Goal: Complete application form: Complete application form

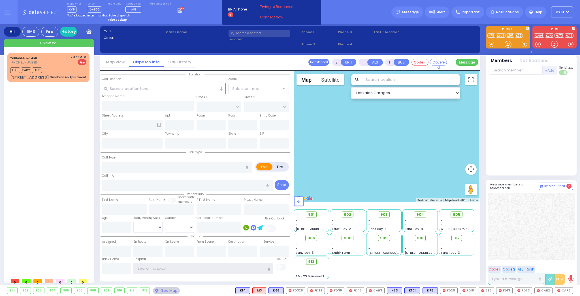
type input "ky61"
drag, startPoint x: 532, startPoint y: 97, endPoint x: 535, endPoint y: 100, distance: 4.2
click at [534, 99] on div at bounding box center [531, 125] width 83 height 96
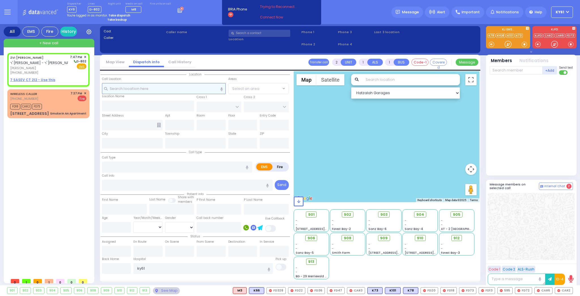
select select
radio input "true"
type input "ZVI [PERSON_NAME]"
type input "[PERSON_NAME]"
select select
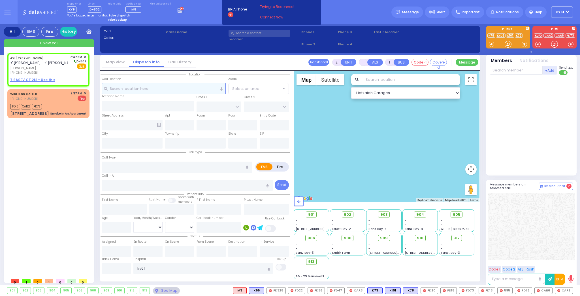
type input "19:47"
select select "Hatzalah Garages"
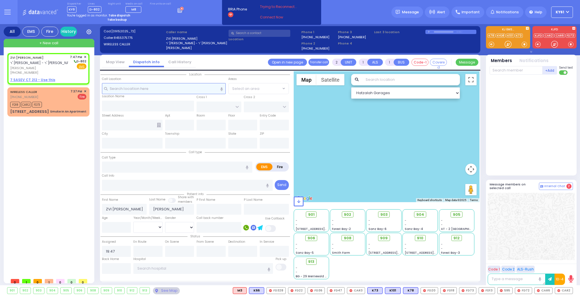
select select
radio input "true"
select select
select select "Hatzalah Garages"
select select
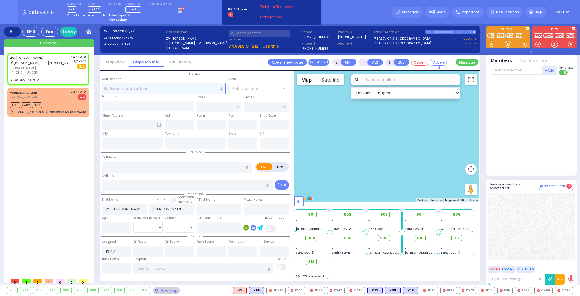
radio input "true"
select select
select select "Hatzalah Garages"
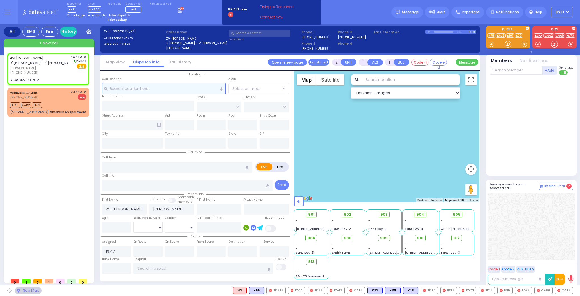
type input "[GEOGRAPHIC_DATA]"
type input "7 SASEV CT"
type input "212"
type input "[PERSON_NAME]"
type input "[US_STATE]"
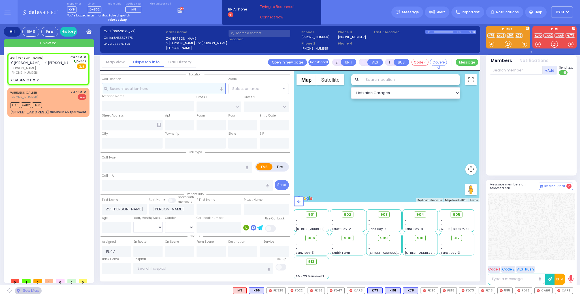
type input "10950"
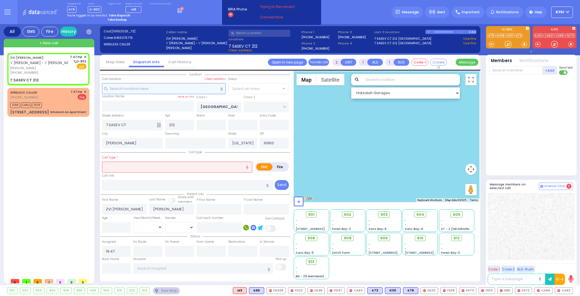
select select "[GEOGRAPHIC_DATA]"
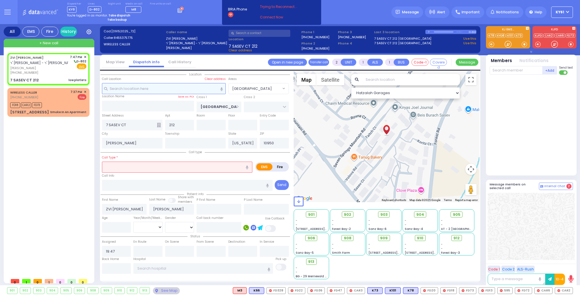
select select
type input "low platlets"
radio input "true"
select select
select select "Hatzalah Garages"
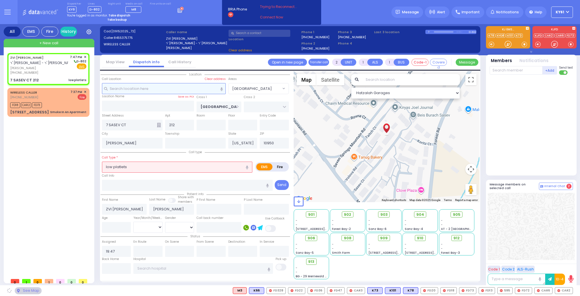
select select
radio input "true"
select select
select select "Hatzalah Garages"
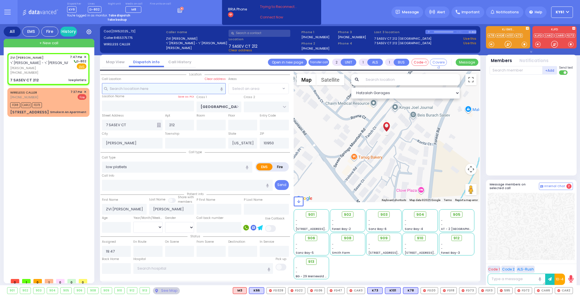
select select "[GEOGRAPHIC_DATA]"
select select
radio input "true"
type input "3"
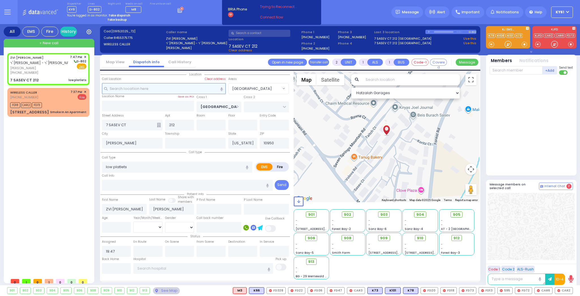
select select "Year"
select select "Hatzalah Garages"
select select
radio input "true"
select select "Year"
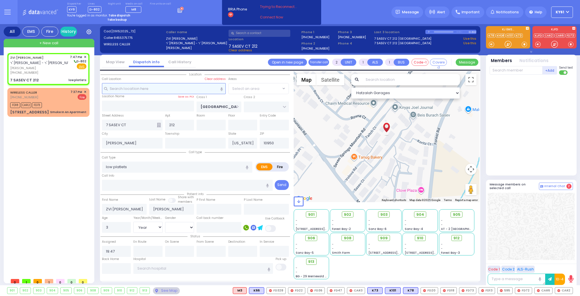
select select "[DEMOGRAPHIC_DATA]"
select select "[GEOGRAPHIC_DATA]"
select select "Hatzalah Garages"
select select "[GEOGRAPHIC_DATA]"
select select
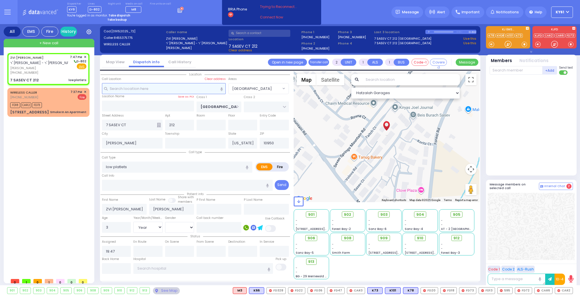
radio input "true"
select select "Year"
select select "[DEMOGRAPHIC_DATA]"
select select "Hatzalah Garages"
select select "[GEOGRAPHIC_DATA]"
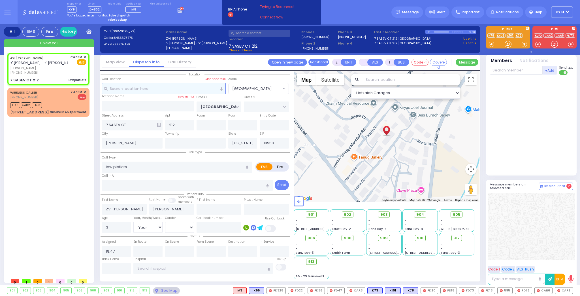
select select
radio input "true"
select select "Year"
select select "[DEMOGRAPHIC_DATA]"
select select "Hatzalah Garages"
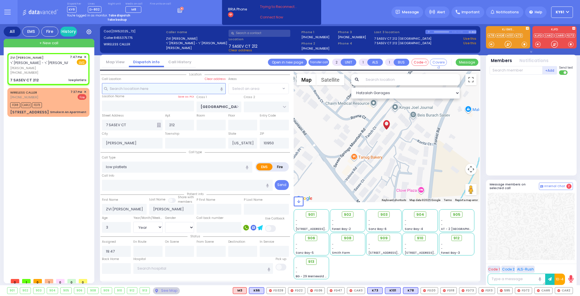
select select "[GEOGRAPHIC_DATA]"
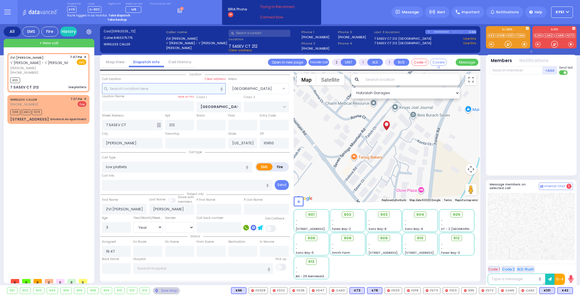
select select
radio input "true"
select select "Year"
select select "[DEMOGRAPHIC_DATA]"
type input "19:50"
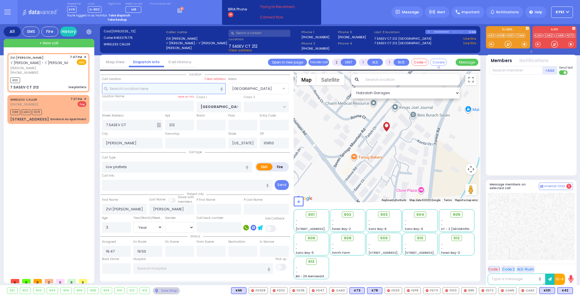
select select "Hatzalah Garages"
select select "[GEOGRAPHIC_DATA]"
select select
radio input "true"
select select "Year"
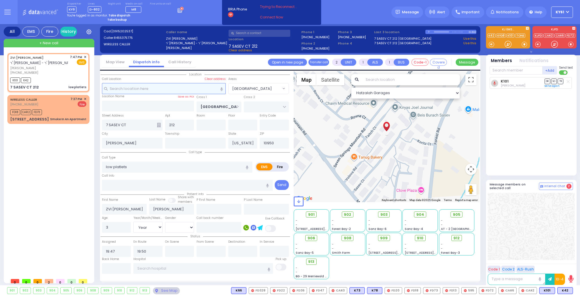
select select "[DEMOGRAPHIC_DATA]"
select select "Hatzalah Garages"
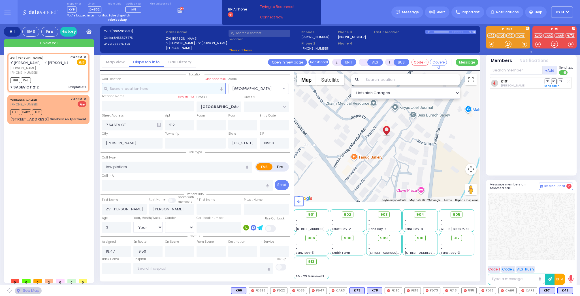
select select "[GEOGRAPHIC_DATA]"
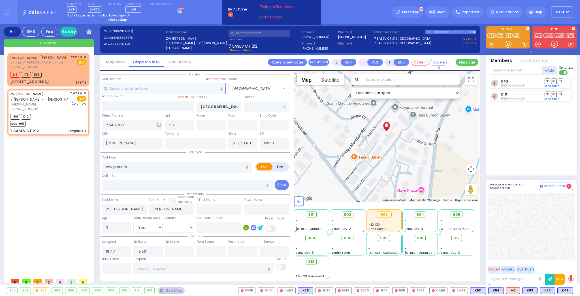
select select
radio input "true"
select select "Year"
select select "[DEMOGRAPHIC_DATA]"
type input "[US_STATE][GEOGRAPHIC_DATA]- [GEOGRAPHIC_DATA]"
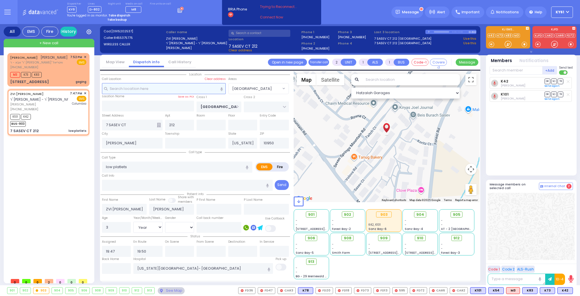
select select "Hatzalah Garages"
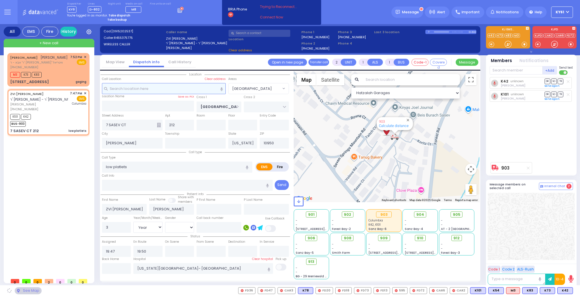
select select "[GEOGRAPHIC_DATA]"
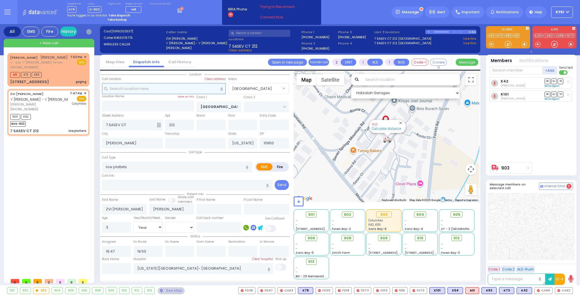
select select
radio input "true"
select select "Year"
select select "[DEMOGRAPHIC_DATA]"
select select "Hatzalah Garages"
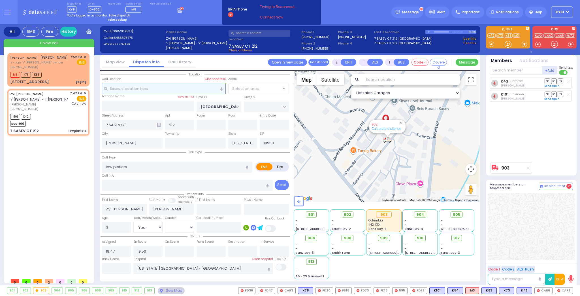
select select "[GEOGRAPHIC_DATA]"
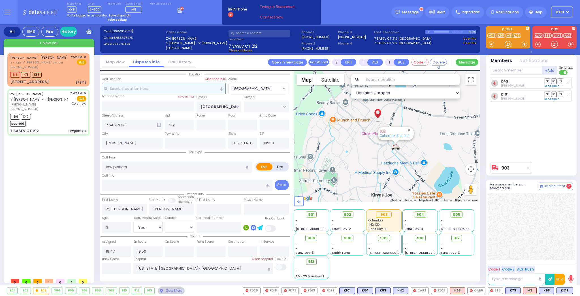
type input "6"
select select
radio input "true"
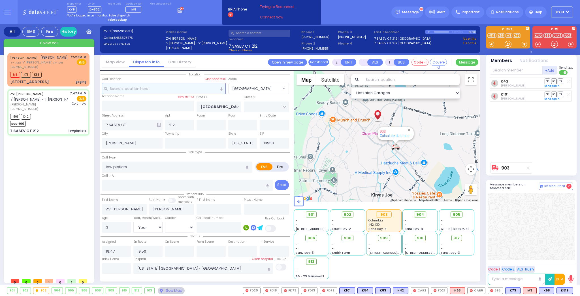
type input "Unknown"
select select "Year"
select select "[DEMOGRAPHIC_DATA]"
type input "19:52"
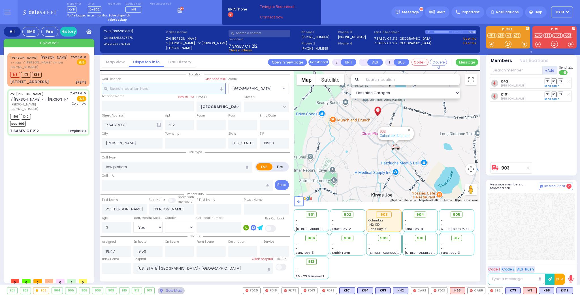
type input "20:08"
select select "Hatzalah Garages"
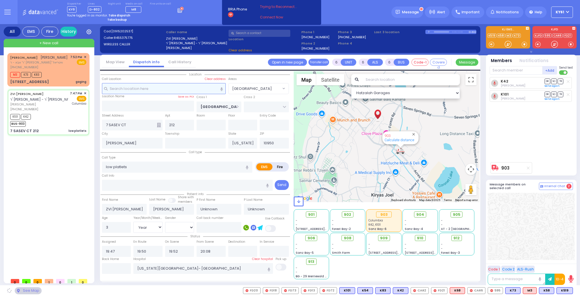
select select
radio input "true"
select select "Year"
select select "[DEMOGRAPHIC_DATA]"
select select "Hatzalah Garages"
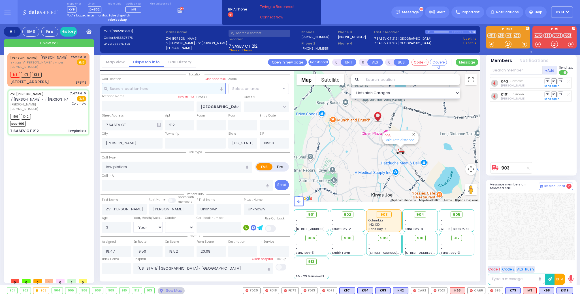
select select "[GEOGRAPHIC_DATA]"
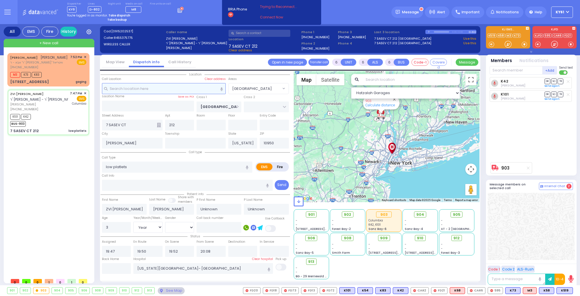
select select
radio input "true"
type input "Nechemya"
type input "[PERSON_NAME]"
select select "Year"
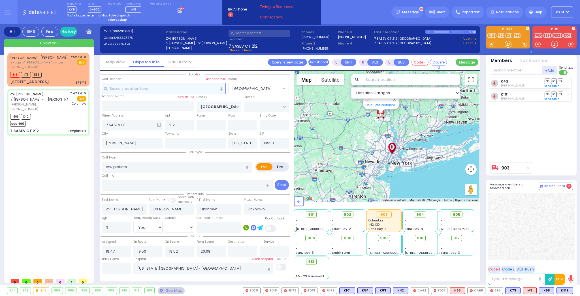
select select "[DEMOGRAPHIC_DATA]"
select select "Hatzalah Garages"
select select "[GEOGRAPHIC_DATA]"
select select
radio input "true"
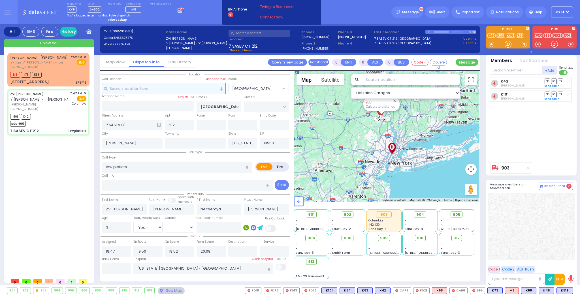
select select "Year"
select select "[DEMOGRAPHIC_DATA]"
select select "Hatzalah Garages"
select select "[GEOGRAPHIC_DATA]"
select select
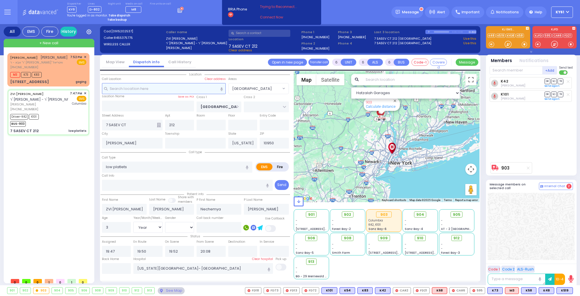
radio input "true"
type input "2"
select select "Year"
select select "[DEMOGRAPHIC_DATA]"
select select "Hatzalah Garages"
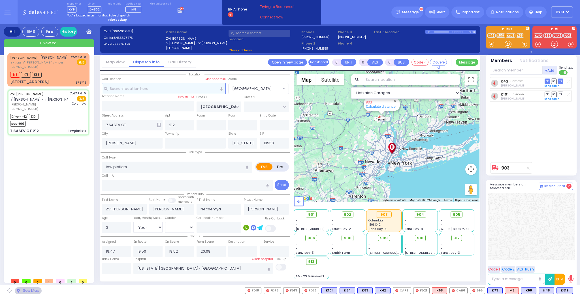
select select "[GEOGRAPHIC_DATA]"
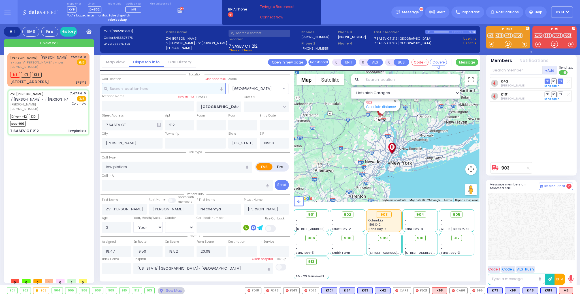
select select
radio input "true"
select select "Year"
select select "[DEMOGRAPHIC_DATA]"
select select "Hatzalah Garages"
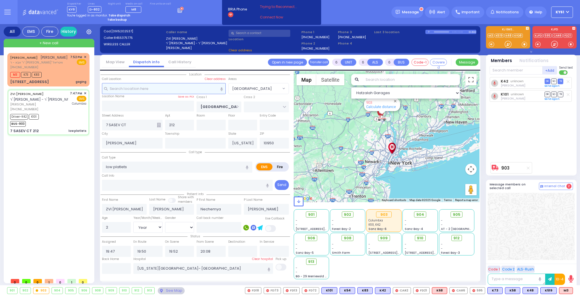
select select "[GEOGRAPHIC_DATA]"
select select
radio input "true"
select select "Year"
select select "[DEMOGRAPHIC_DATA]"
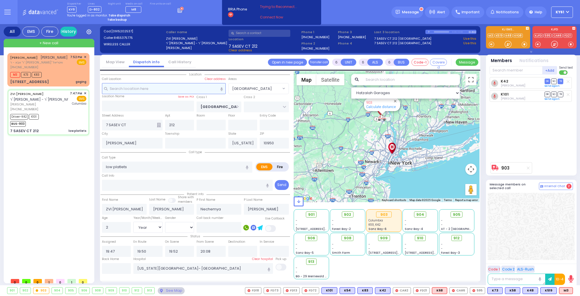
select select "Hatzalah Garages"
select select "[GEOGRAPHIC_DATA]"
